Goal: Use online tool/utility: Utilize a website feature to perform a specific function

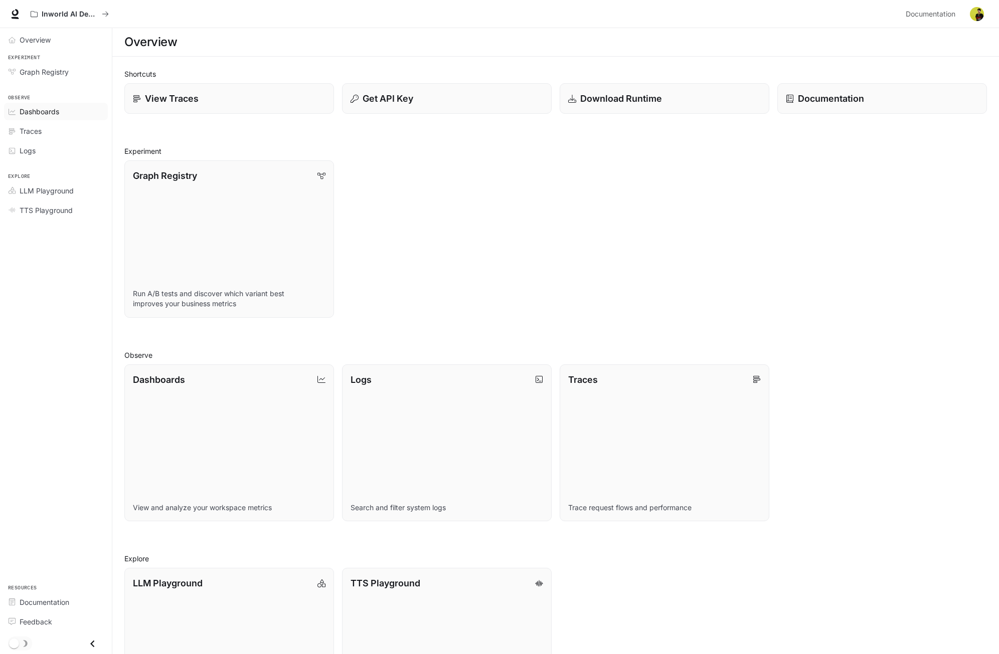
click at [63, 109] on div "Dashboards" at bounding box center [62, 111] width 84 height 11
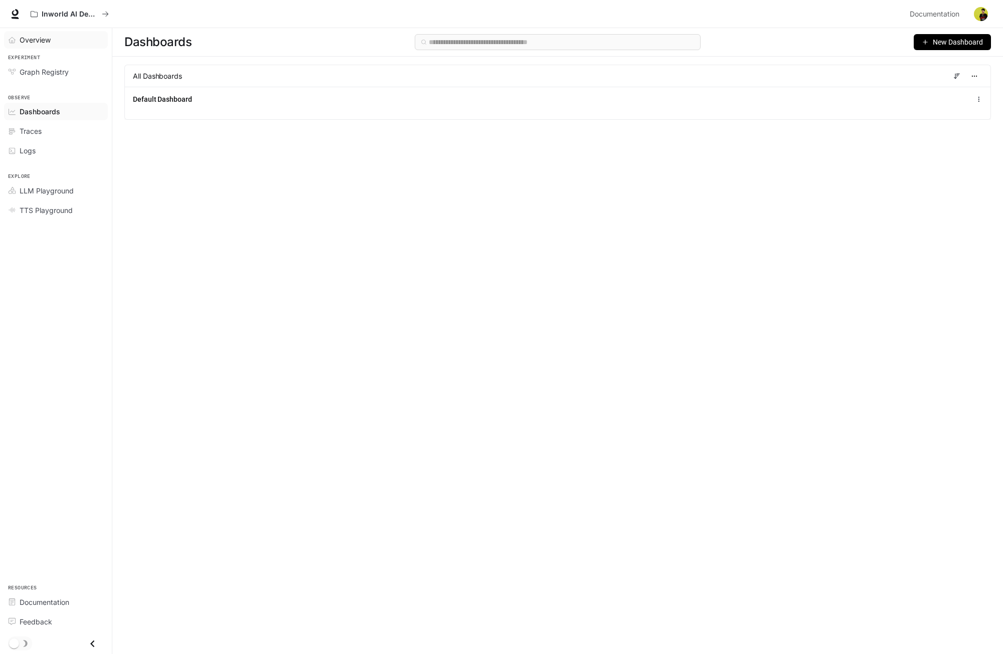
click at [60, 43] on div "Overview" at bounding box center [62, 40] width 84 height 11
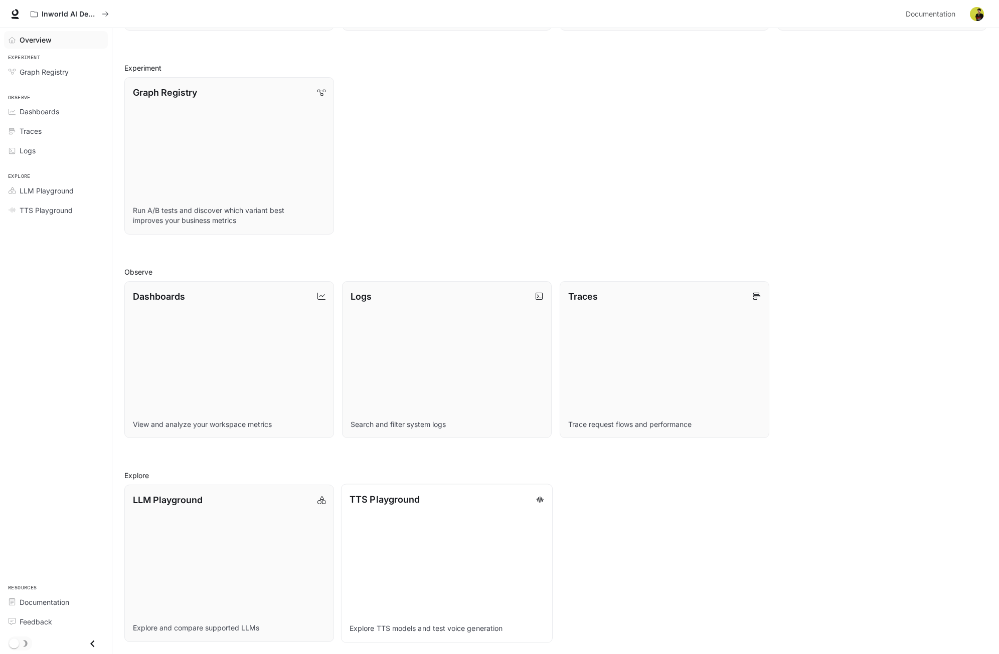
click at [446, 530] on link "TTS Playground Explore TTS models and test voice generation" at bounding box center [447, 563] width 212 height 159
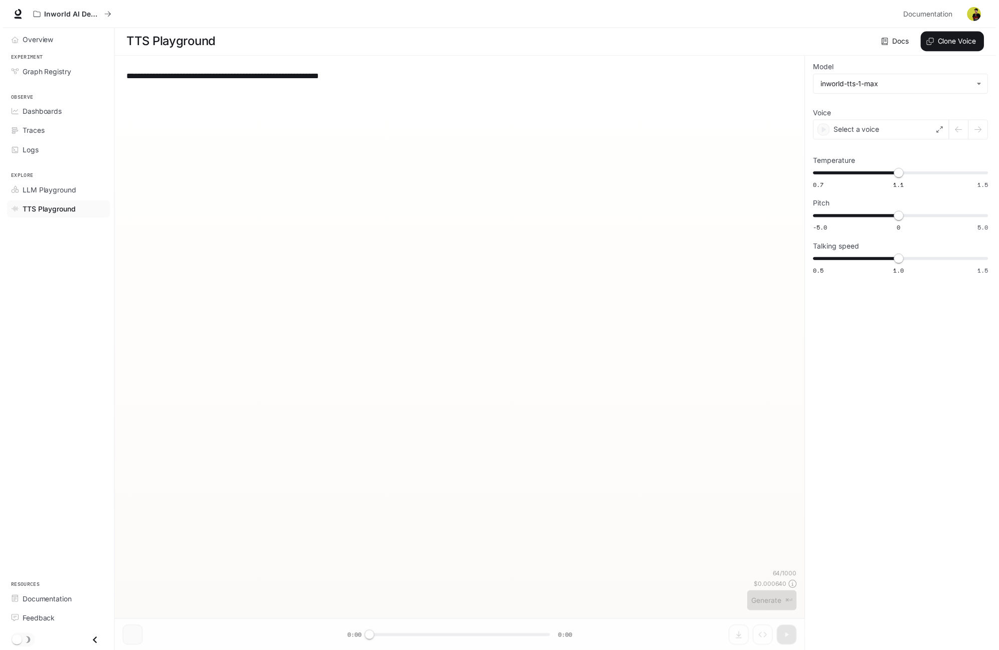
scroll to position [1, 0]
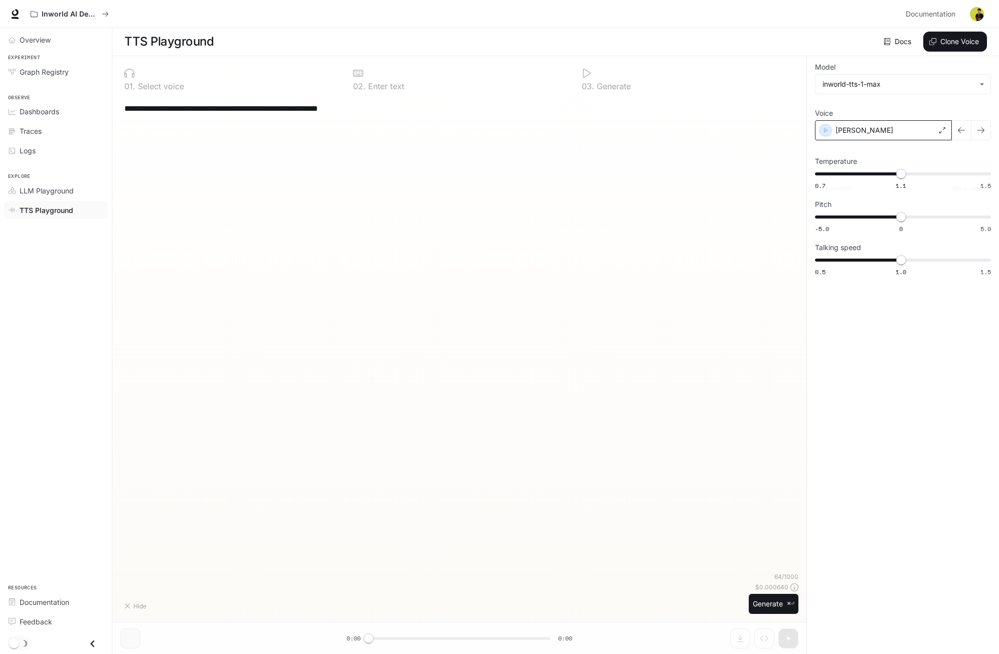
type textarea "**********"
type input "**********"
type input "****"
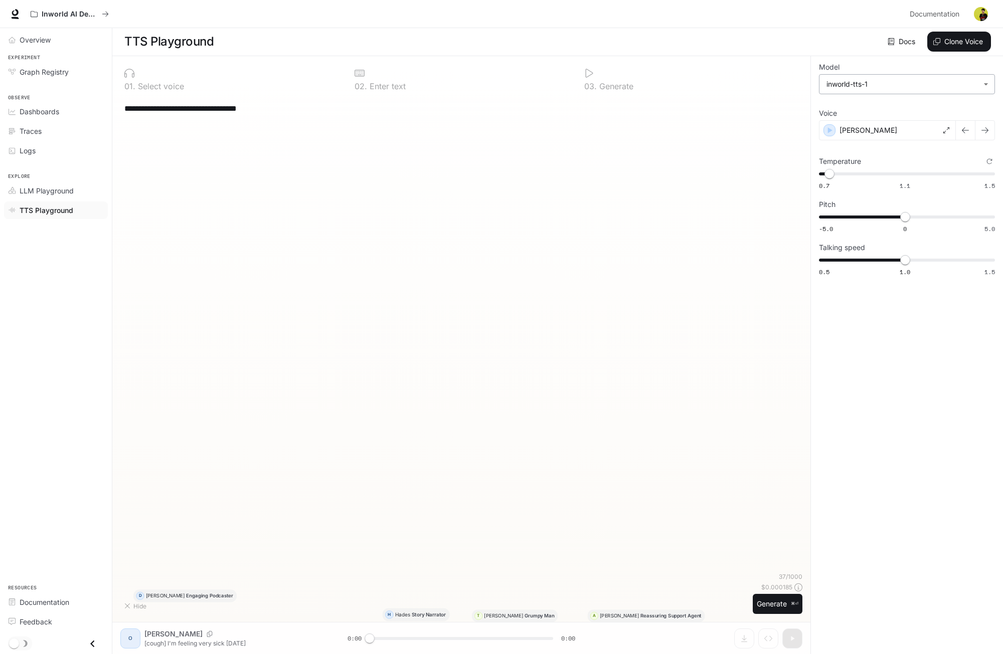
click at [921, 89] on body "**********" at bounding box center [501, 326] width 1003 height 655
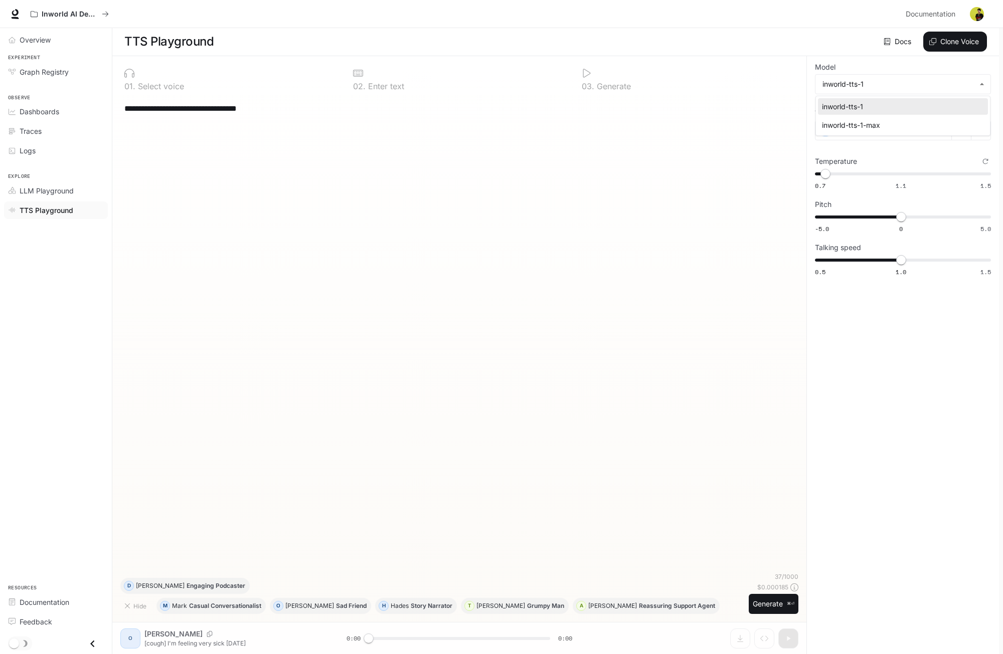
click at [899, 71] on div at bounding box center [501, 327] width 1003 height 654
click at [941, 126] on div "Olivia" at bounding box center [883, 130] width 137 height 20
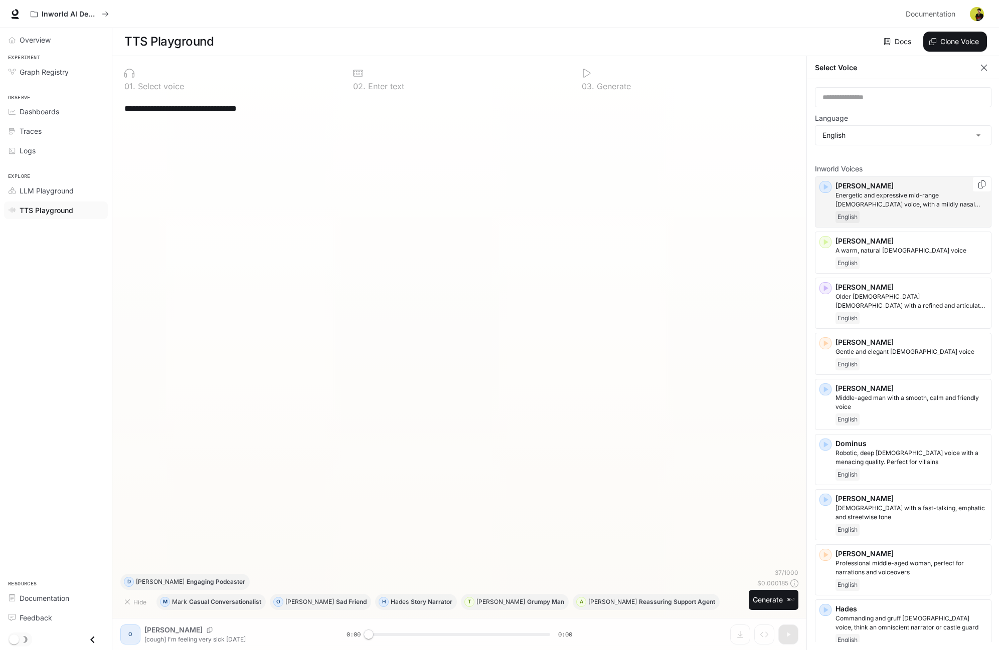
click at [824, 188] on icon "button" at bounding box center [826, 187] width 5 height 6
click at [828, 243] on icon "button" at bounding box center [825, 242] width 10 height 10
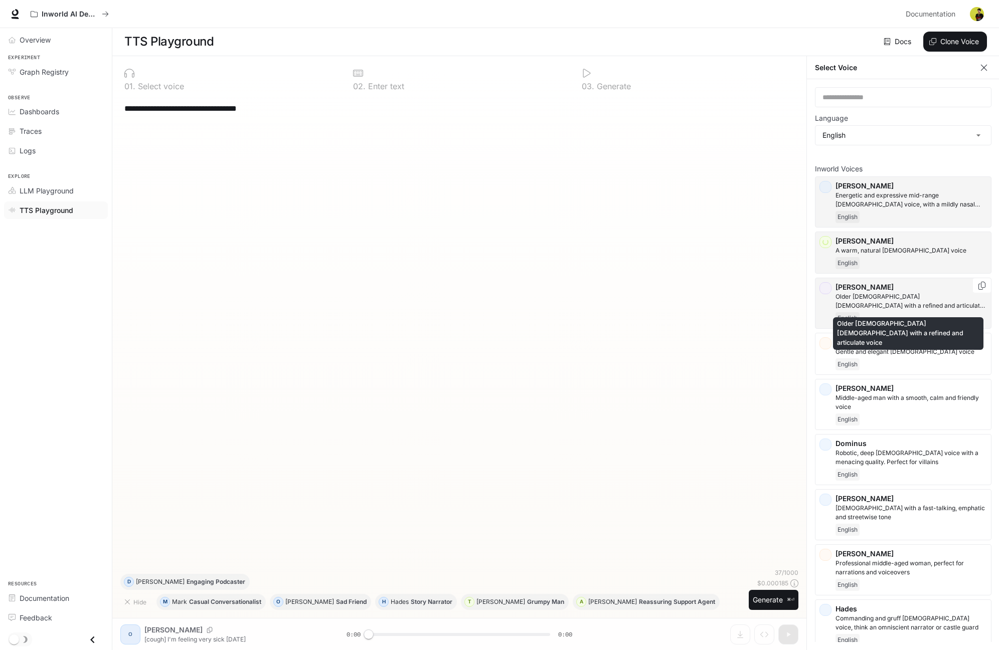
scroll to position [19, 0]
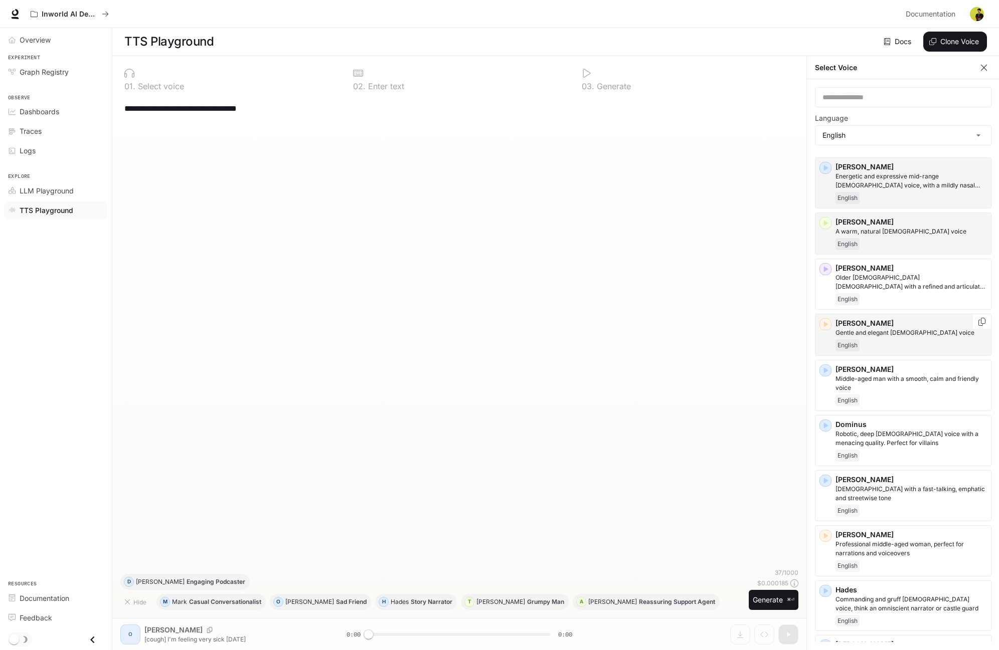
click at [826, 325] on icon "button" at bounding box center [826, 324] width 5 height 6
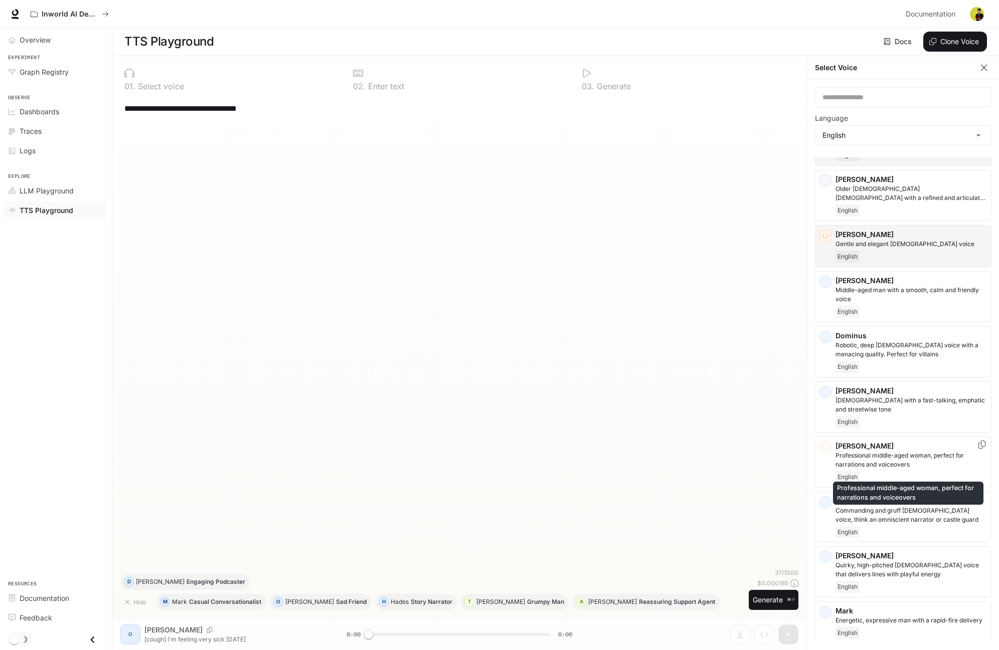
scroll to position [164, 0]
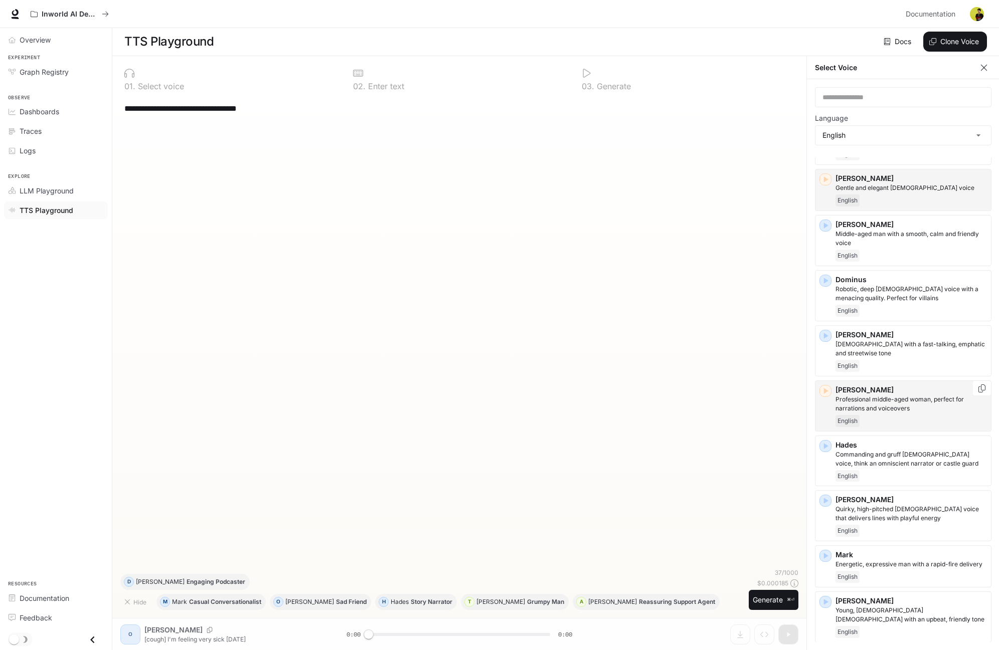
click at [823, 394] on icon "button" at bounding box center [825, 391] width 10 height 10
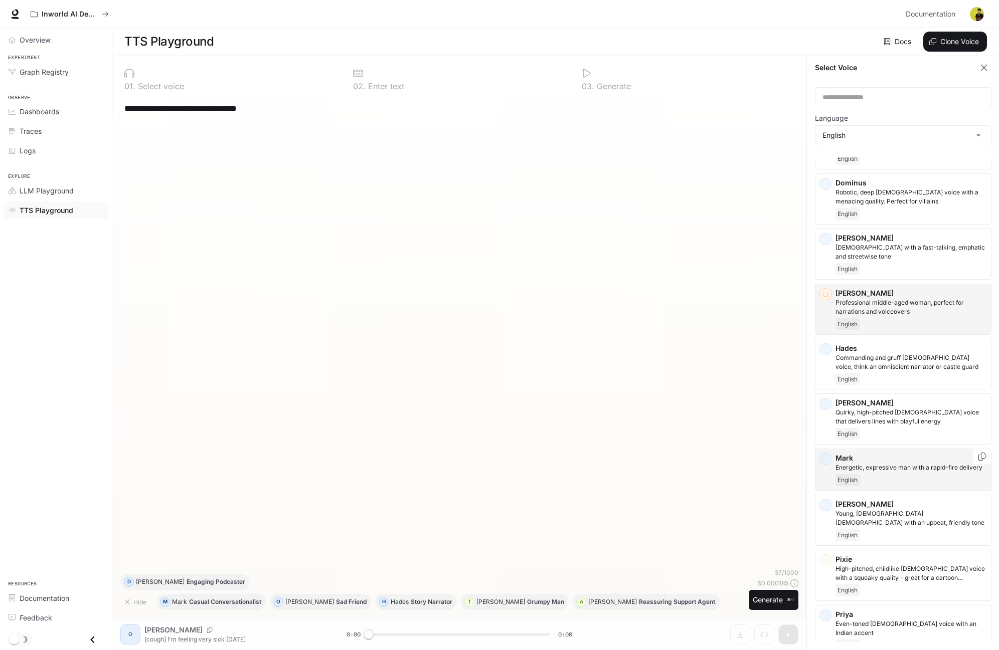
scroll to position [262, 0]
click at [827, 410] on div "Julia Quirky, high-pitched female voice that delivers lines with playful energy…" at bounding box center [903, 418] width 176 height 51
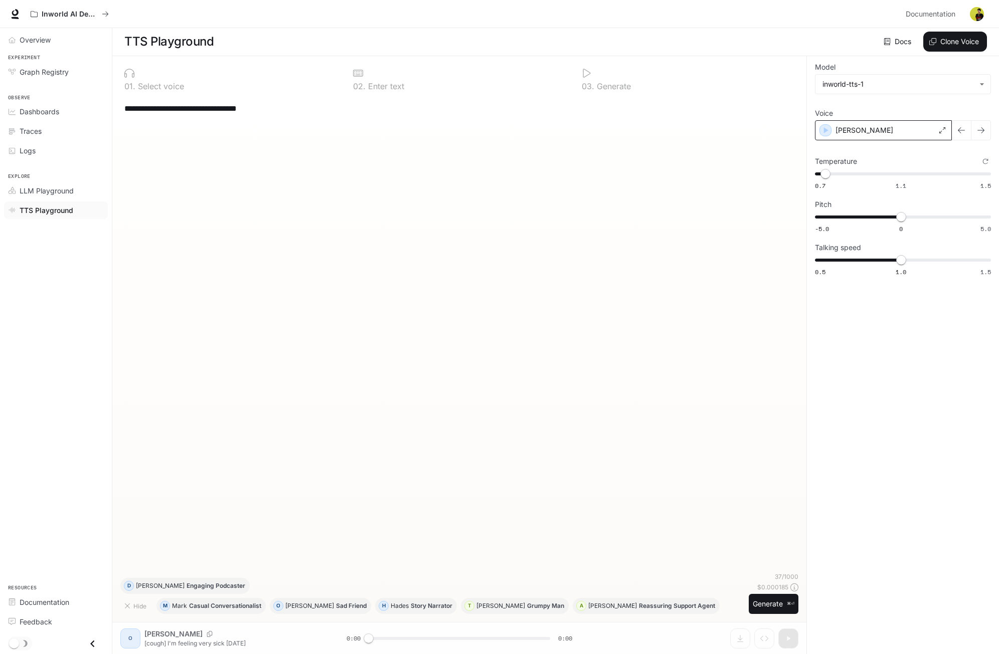
click at [946, 131] on div "Julia" at bounding box center [883, 130] width 137 height 20
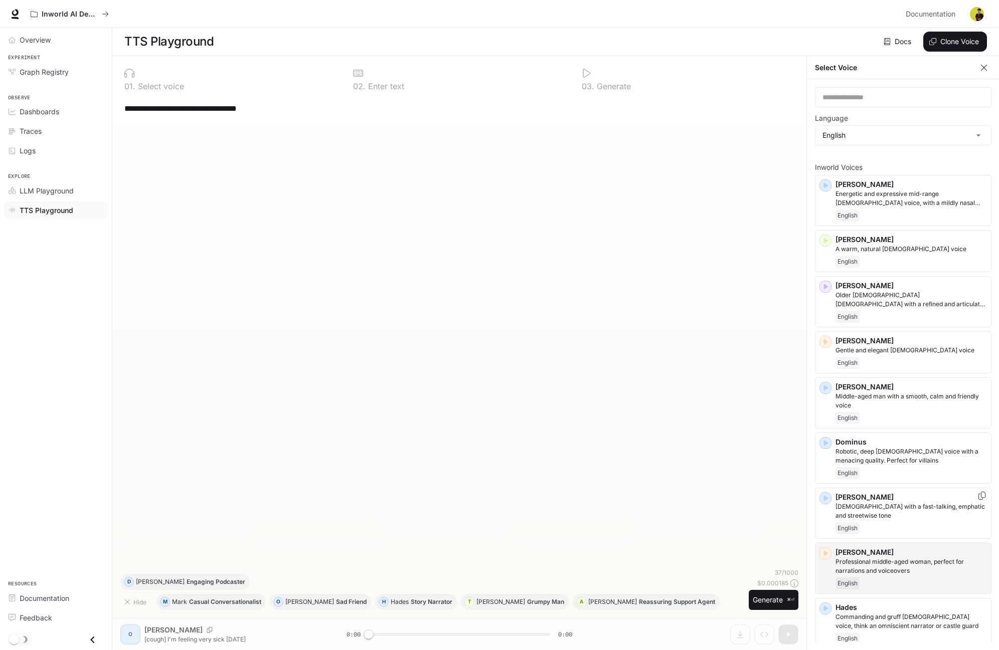
scroll to position [2, 0]
click at [826, 557] on div "button" at bounding box center [825, 552] width 11 height 11
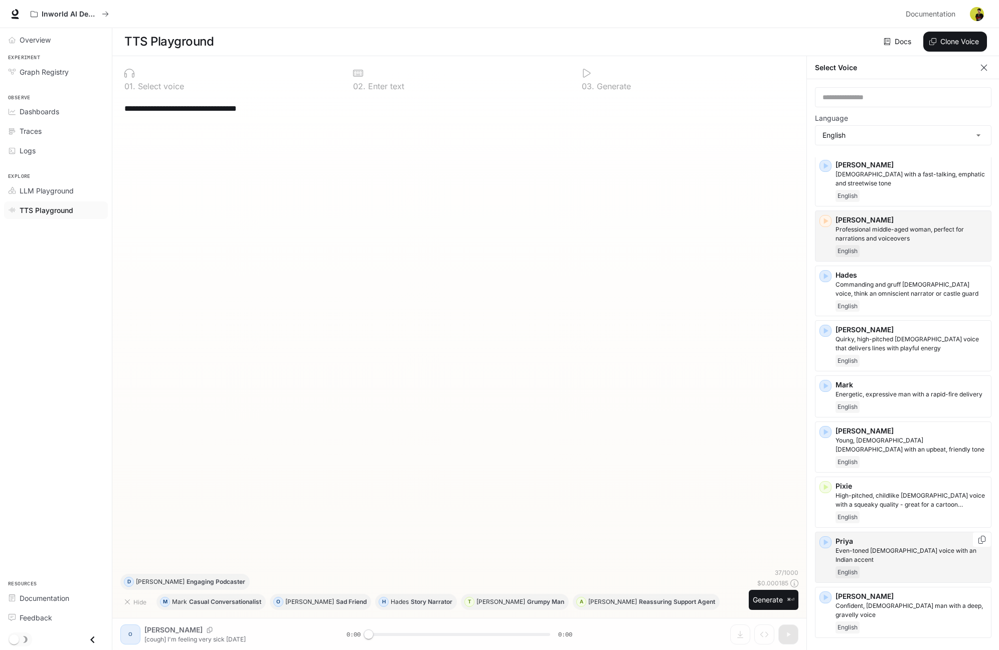
scroll to position [324, 0]
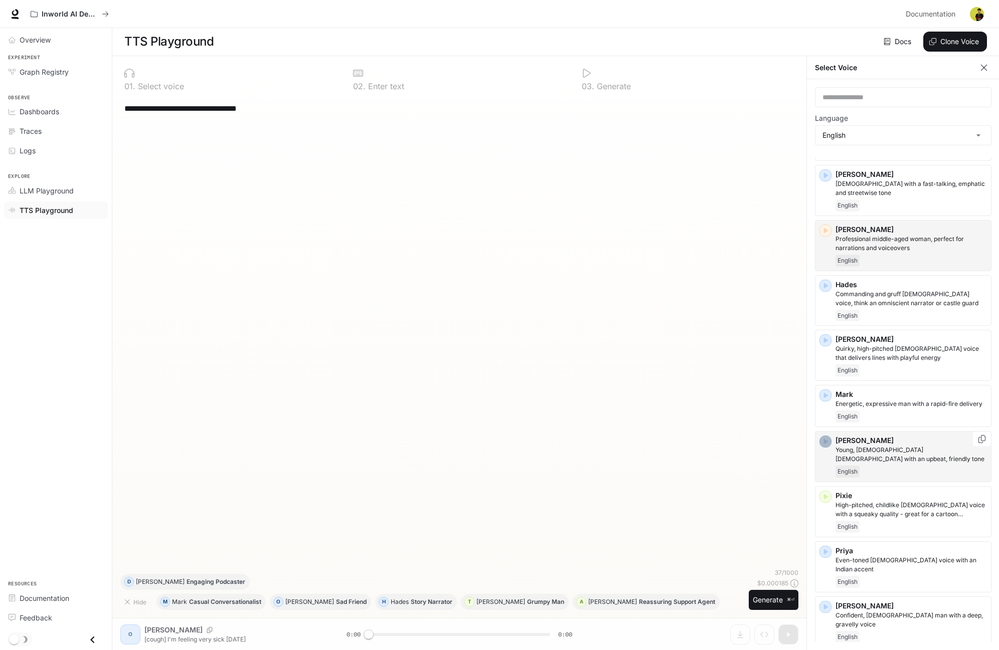
click at [825, 445] on icon "button" at bounding box center [826, 442] width 5 height 6
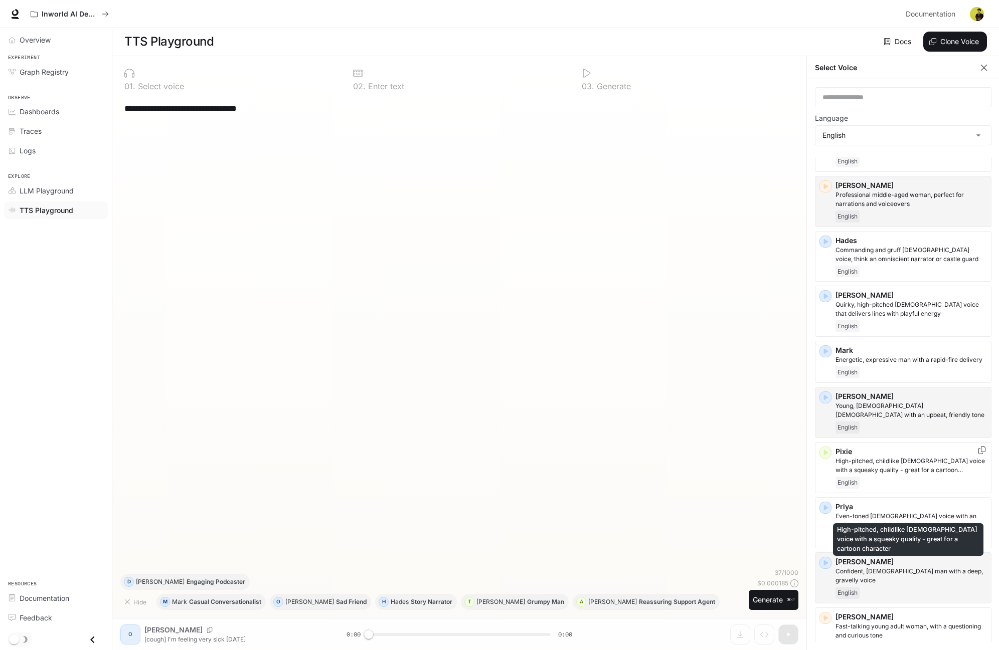
scroll to position [382, 0]
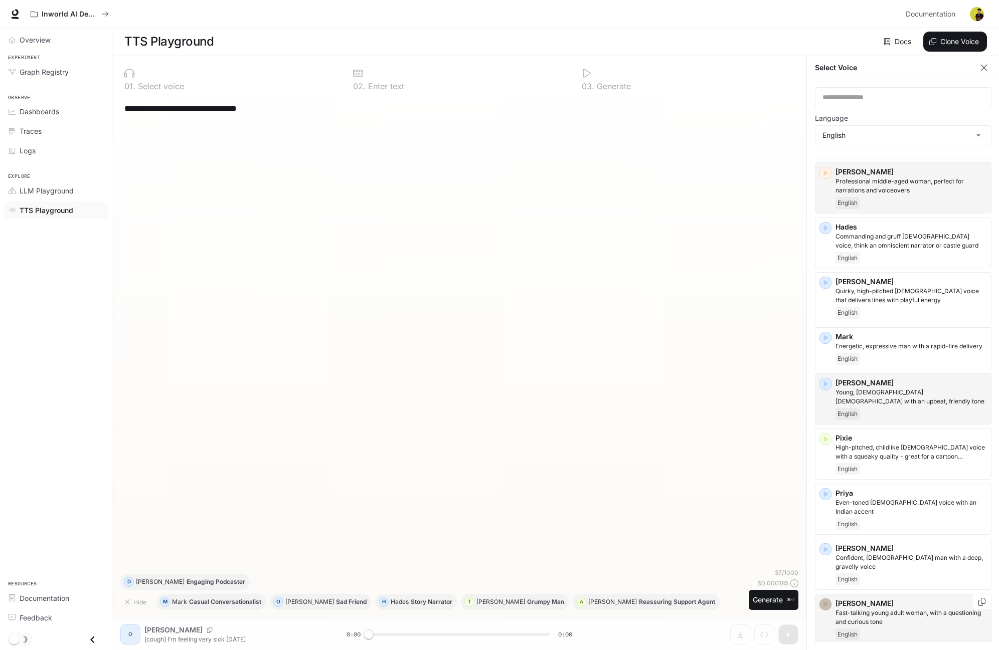
click at [830, 599] on div "button" at bounding box center [825, 605] width 12 height 12
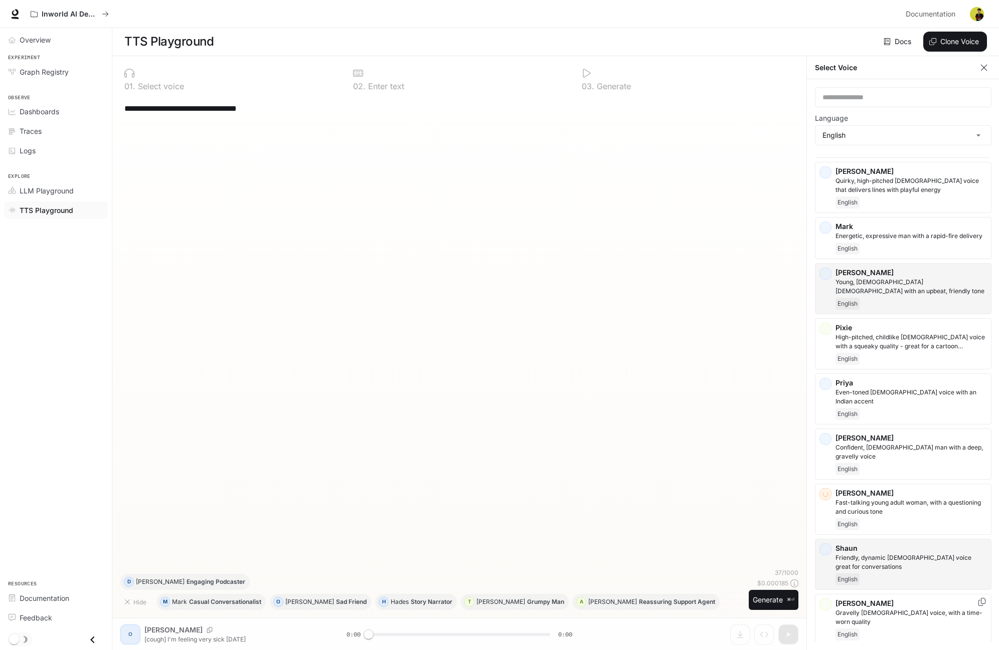
scroll to position [556, 0]
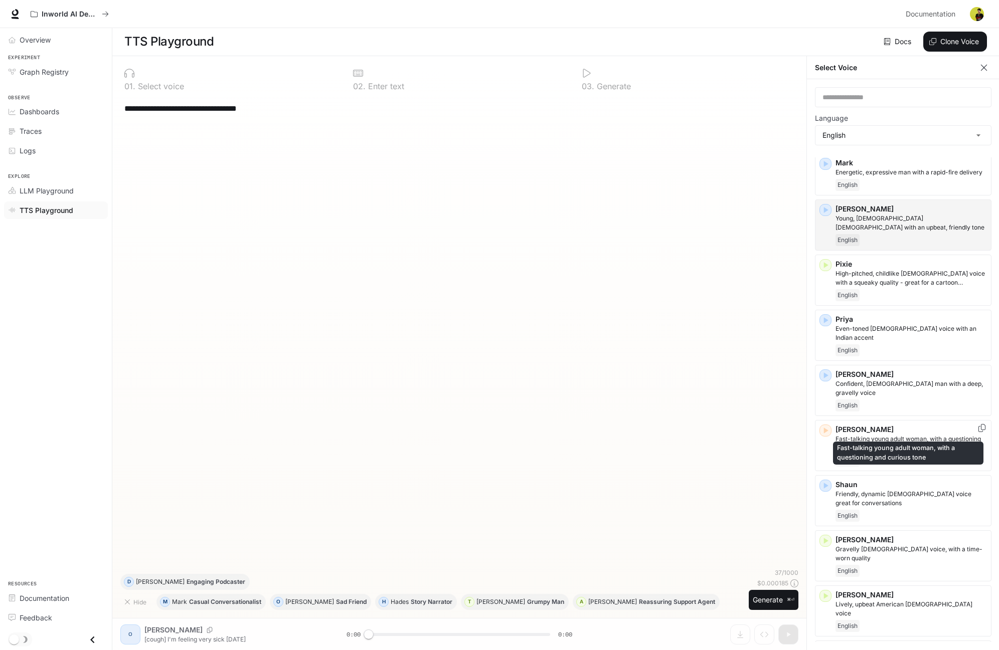
click at [924, 435] on div "Fast-talking young adult woman, with a questioning and curious tone" at bounding box center [908, 450] width 152 height 31
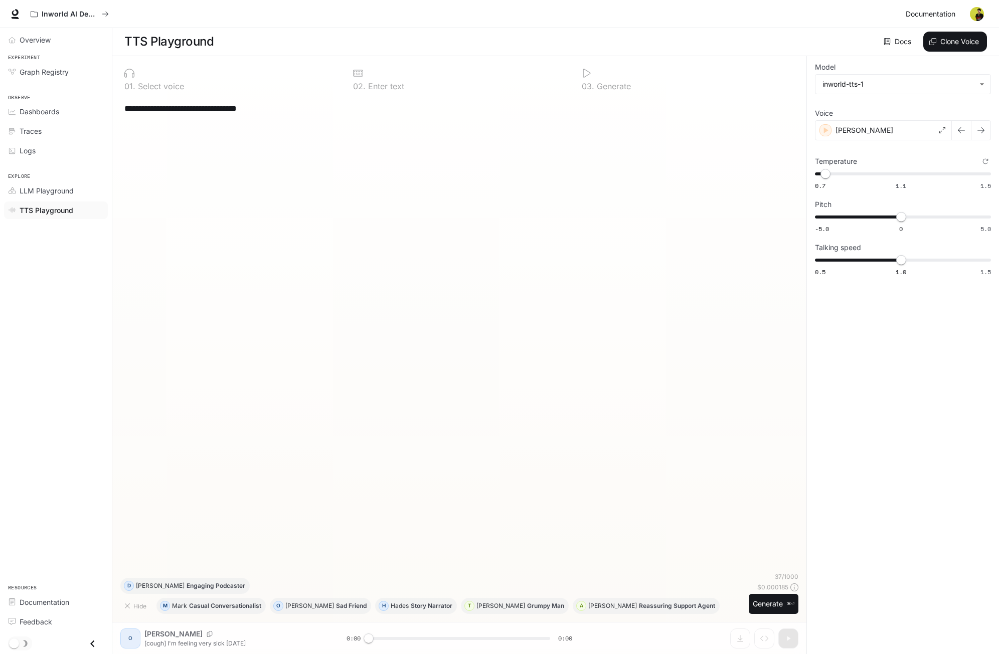
scroll to position [0, 0]
click at [922, 11] on span "Documentation" at bounding box center [930, 14] width 50 height 13
